Goal: Download file/media

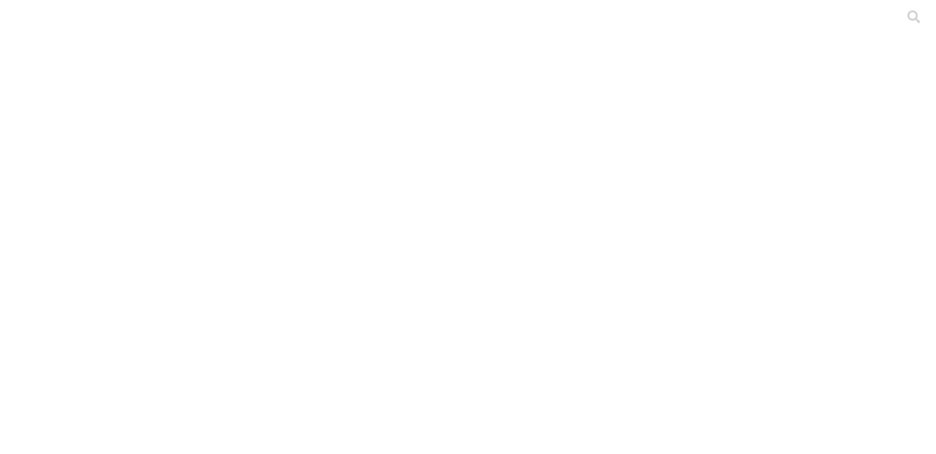
scroll to position [42, 0]
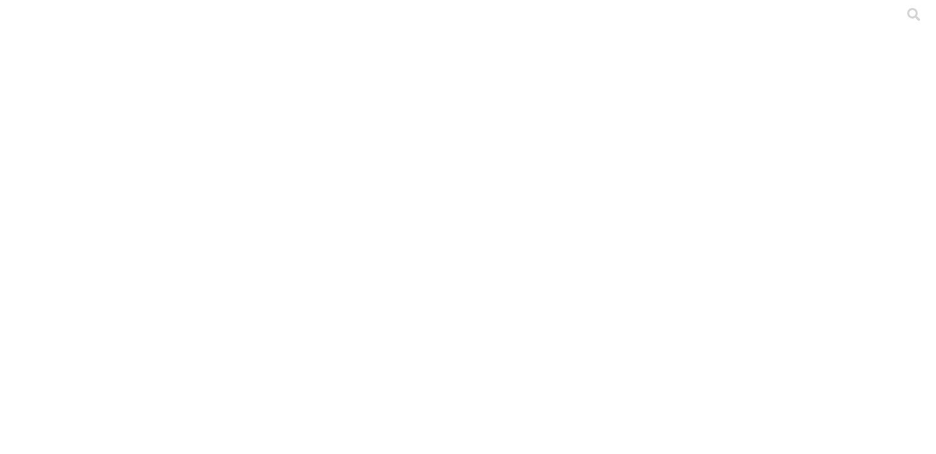
drag, startPoint x: 385, startPoint y: 151, endPoint x: 150, endPoint y: 151, distance: 234.6
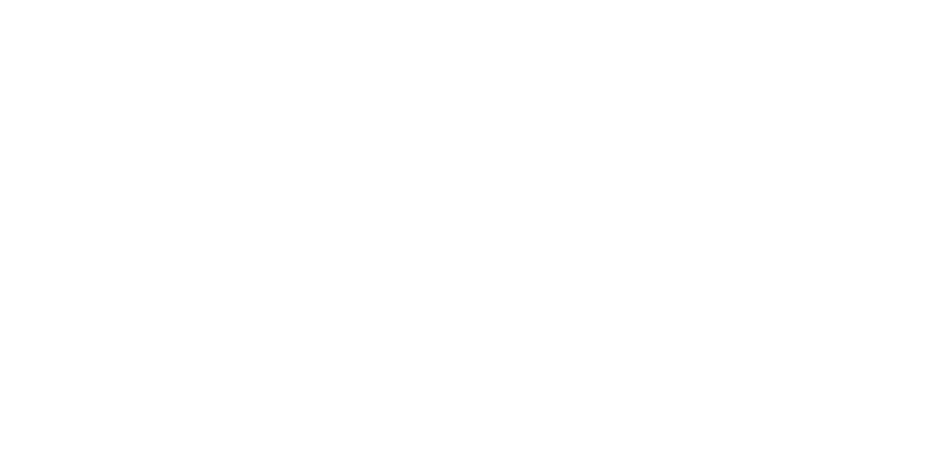
copy link "Angostura_porcicultura_ceba_2024_11_6_2025.xlsx"
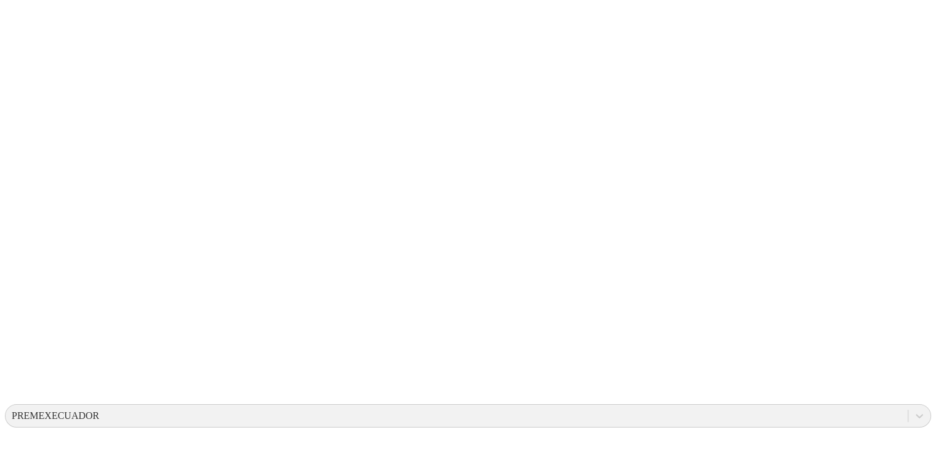
scroll to position [0, 0]
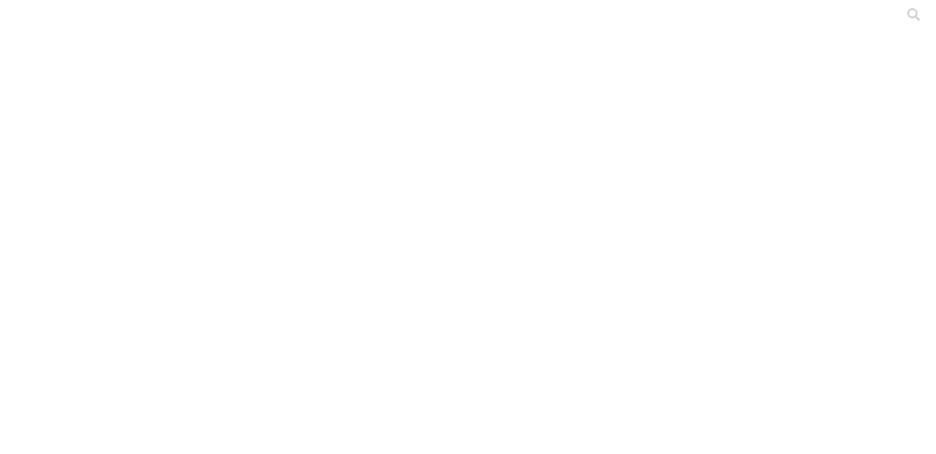
drag, startPoint x: 305, startPoint y: 156, endPoint x: 141, endPoint y: 155, distance: 163.8
copy div "reproavi_pollos_terminado_2.xlsx"
